Goal: Task Accomplishment & Management: Manage account settings

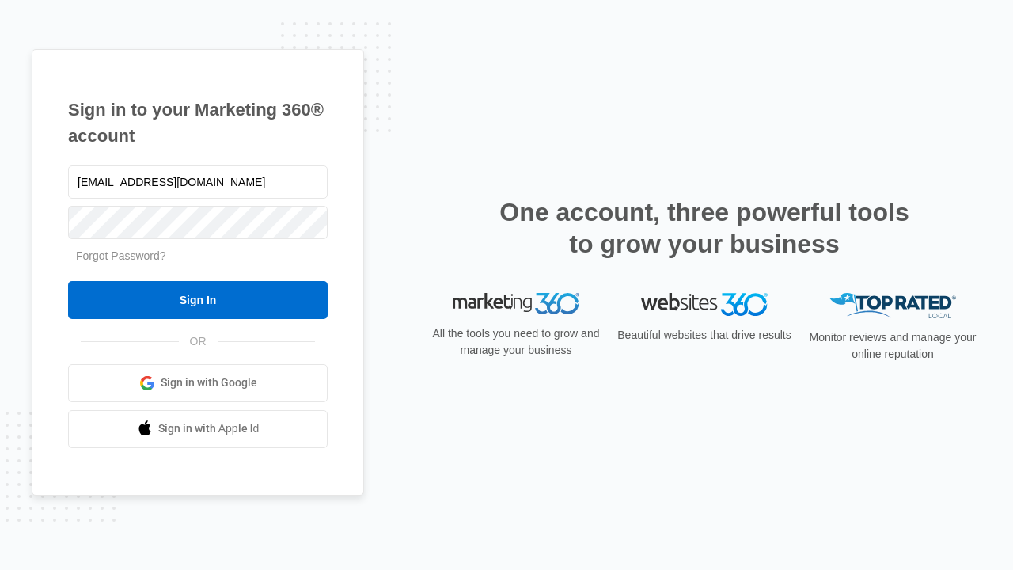
type input "dankie614@gmail.com"
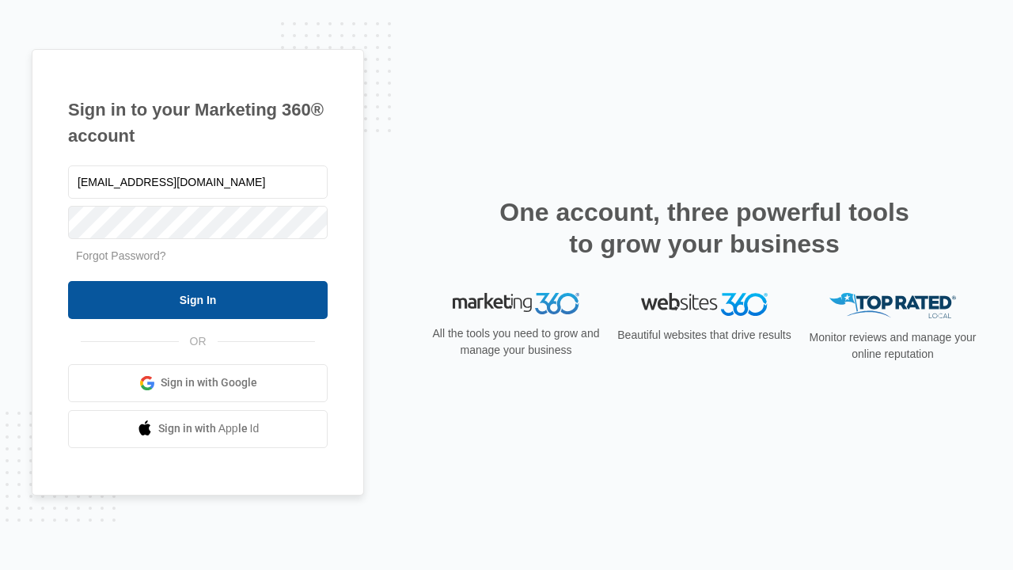
click at [198, 299] on input "Sign In" at bounding box center [198, 300] width 260 height 38
